Goal: Book appointment/travel/reservation

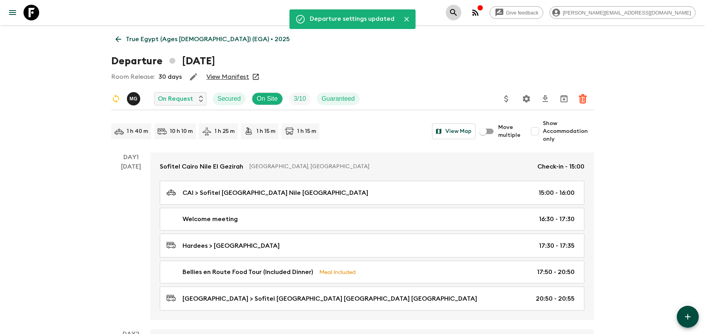
click at [457, 13] on icon "search adventures" at bounding box center [453, 12] width 7 height 7
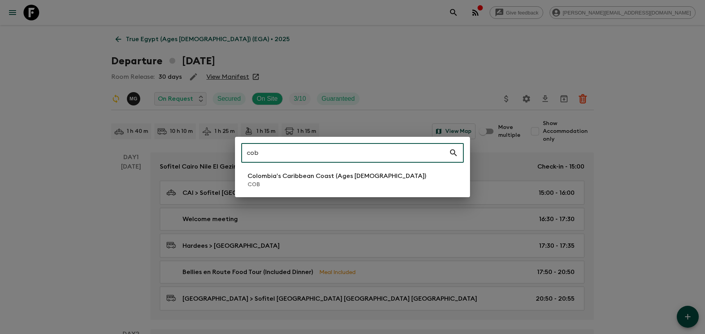
type input "cob"
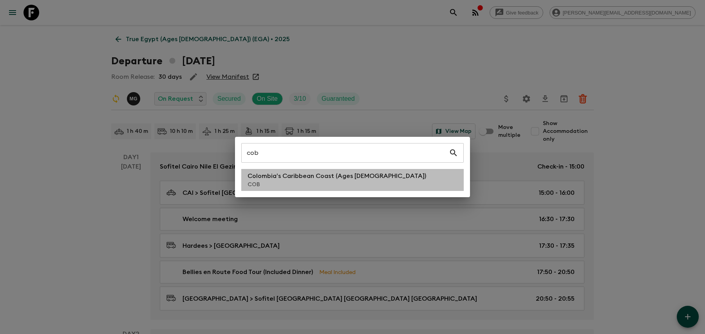
click at [371, 173] on li "Colombia’s Caribbean Coast (Ages [DEMOGRAPHIC_DATA]) COB" at bounding box center [352, 180] width 223 height 22
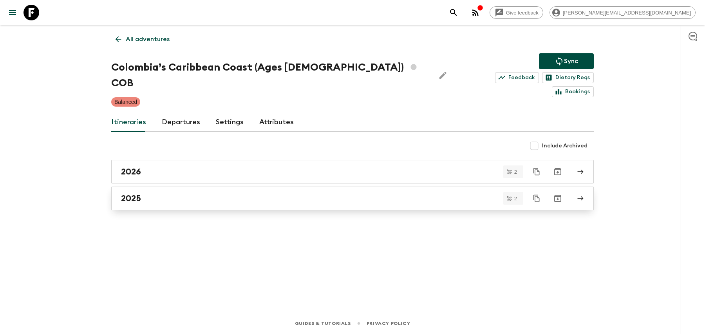
click at [144, 193] on div "2025" at bounding box center [345, 198] width 448 height 10
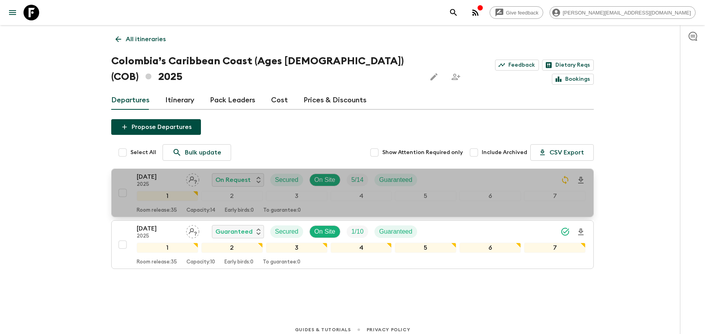
click at [448, 168] on button "[DATE] 2025 On Request Secured On Site 5 / 14 Guaranteed 1 2 3 4 5 6 7 Room rel…" at bounding box center [352, 192] width 483 height 49
